Goal: Use online tool/utility: Utilize a website feature to perform a specific function

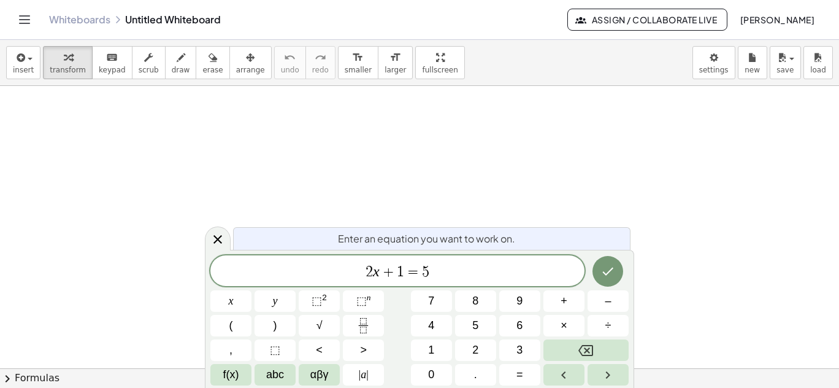
click at [210, 237] on icon at bounding box center [217, 239] width 15 height 15
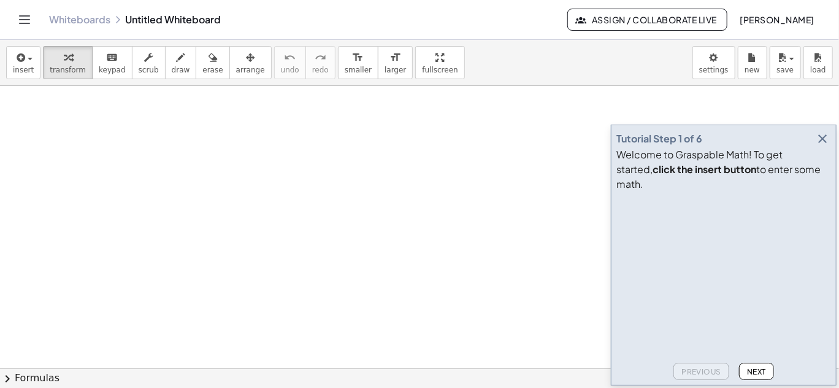
click at [820, 146] on icon "button" at bounding box center [822, 138] width 15 height 15
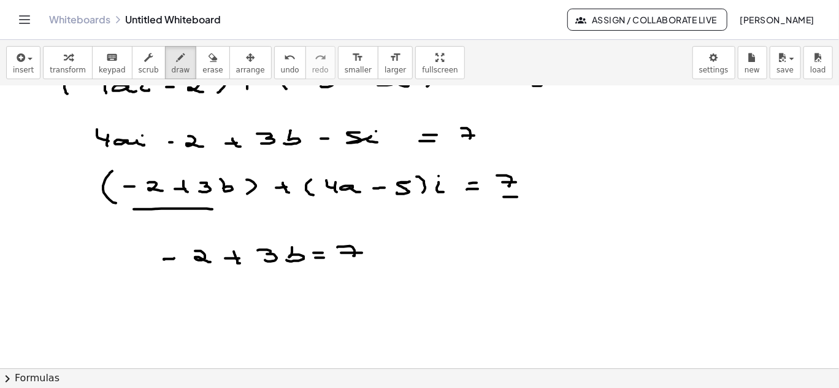
scroll to position [82, 0]
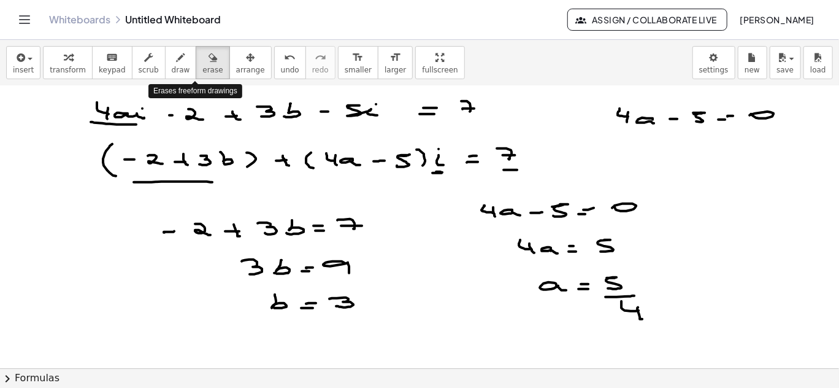
click at [202, 60] on div "button" at bounding box center [212, 57] width 20 height 15
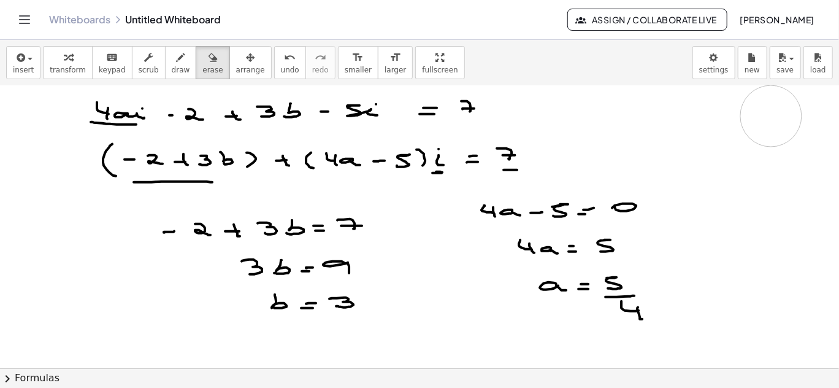
drag, startPoint x: 630, startPoint y: 116, endPoint x: 775, endPoint y: 117, distance: 145.4
click at [775, 117] on div at bounding box center [419, 326] width 839 height 645
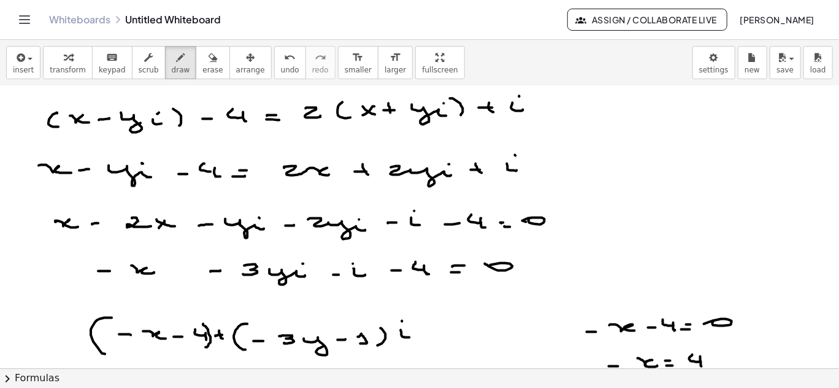
scroll to position [931, 0]
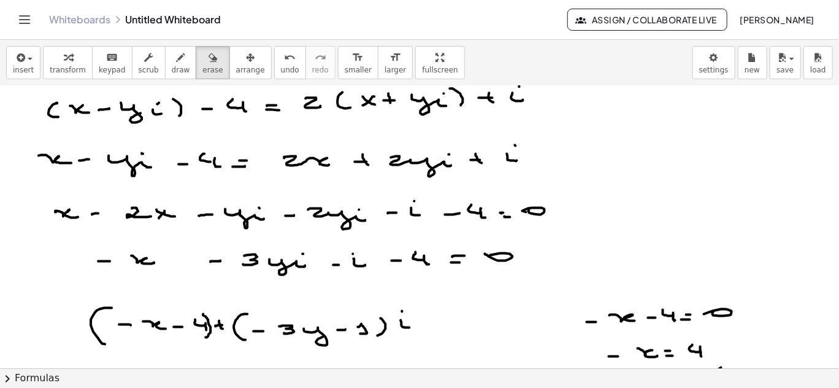
click at [202, 66] on span "erase" at bounding box center [212, 70] width 20 height 9
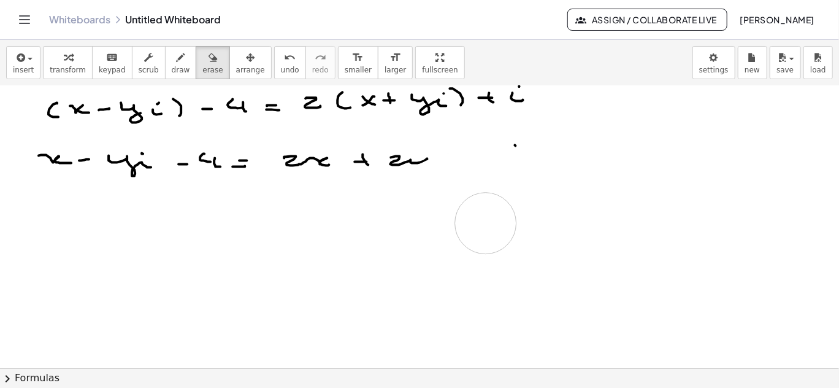
drag, startPoint x: 34, startPoint y: 210, endPoint x: 486, endPoint y: 223, distance: 452.3
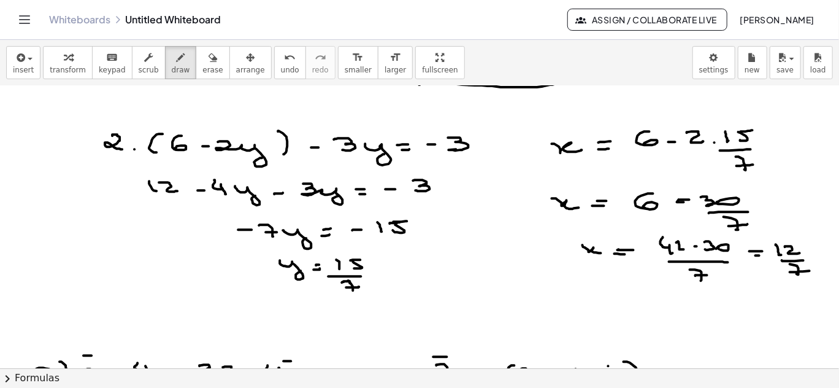
scroll to position [598, 0]
